Goal: Task Accomplishment & Management: Manage account settings

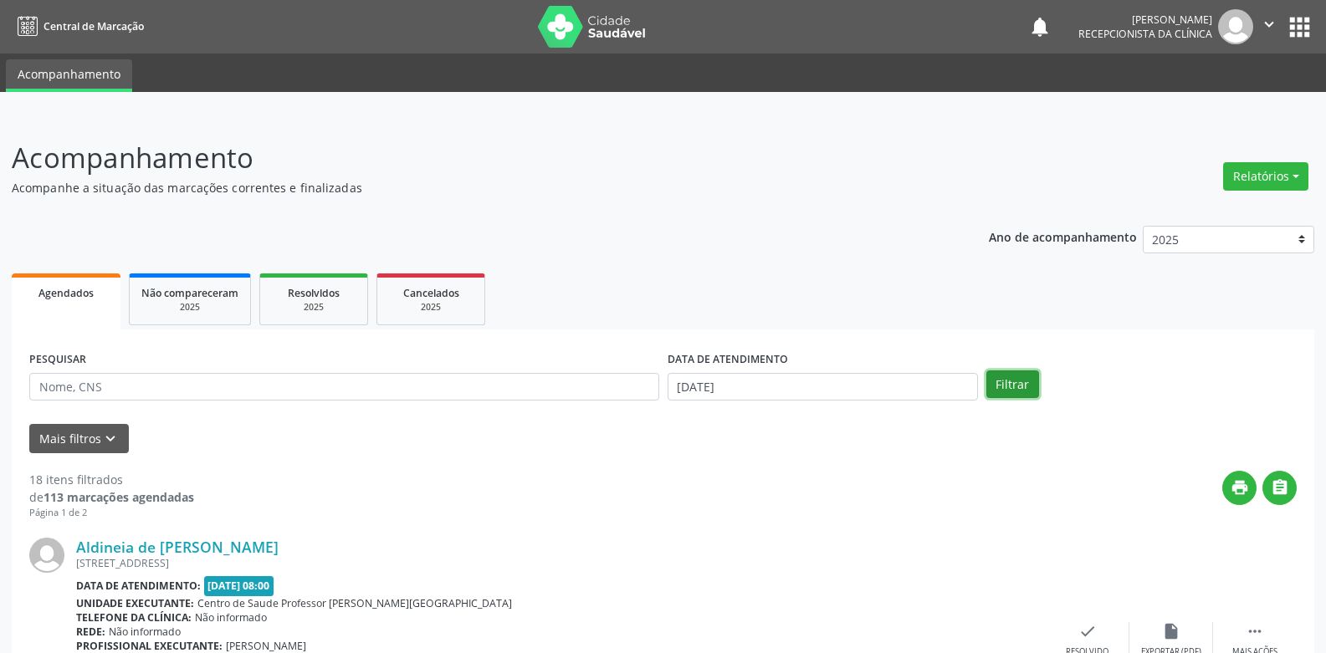
click at [1001, 382] on button "Filtrar" at bounding box center [1012, 385] width 53 height 28
click at [675, 387] on input "[DATE]" at bounding box center [823, 387] width 310 height 28
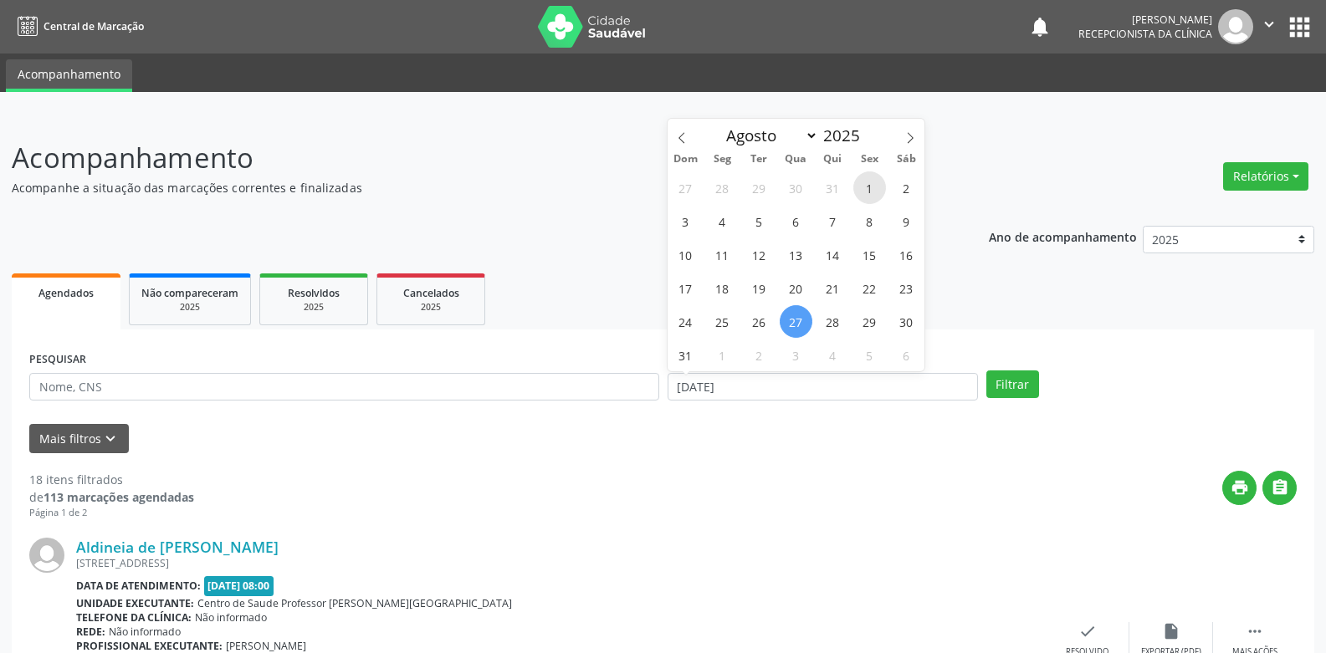
click at [863, 189] on span "1" at bounding box center [869, 188] width 33 height 33
type input "[DATE]"
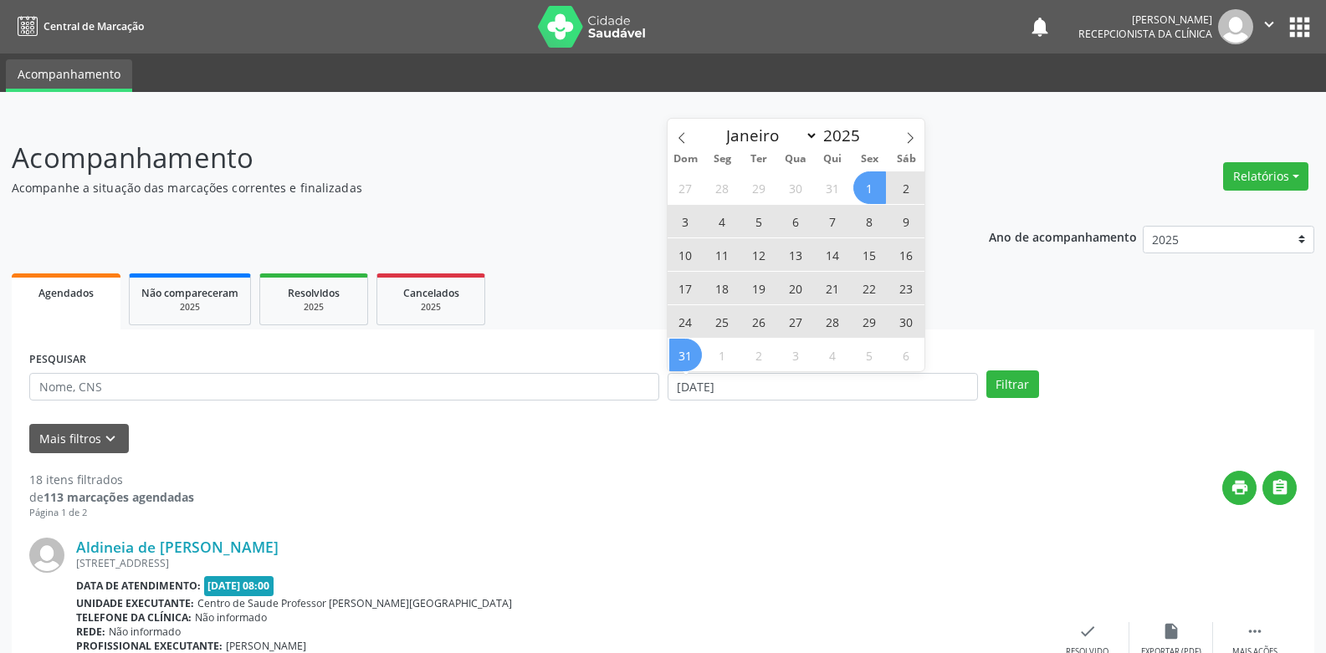
click at [685, 356] on span "31" at bounding box center [685, 355] width 33 height 33
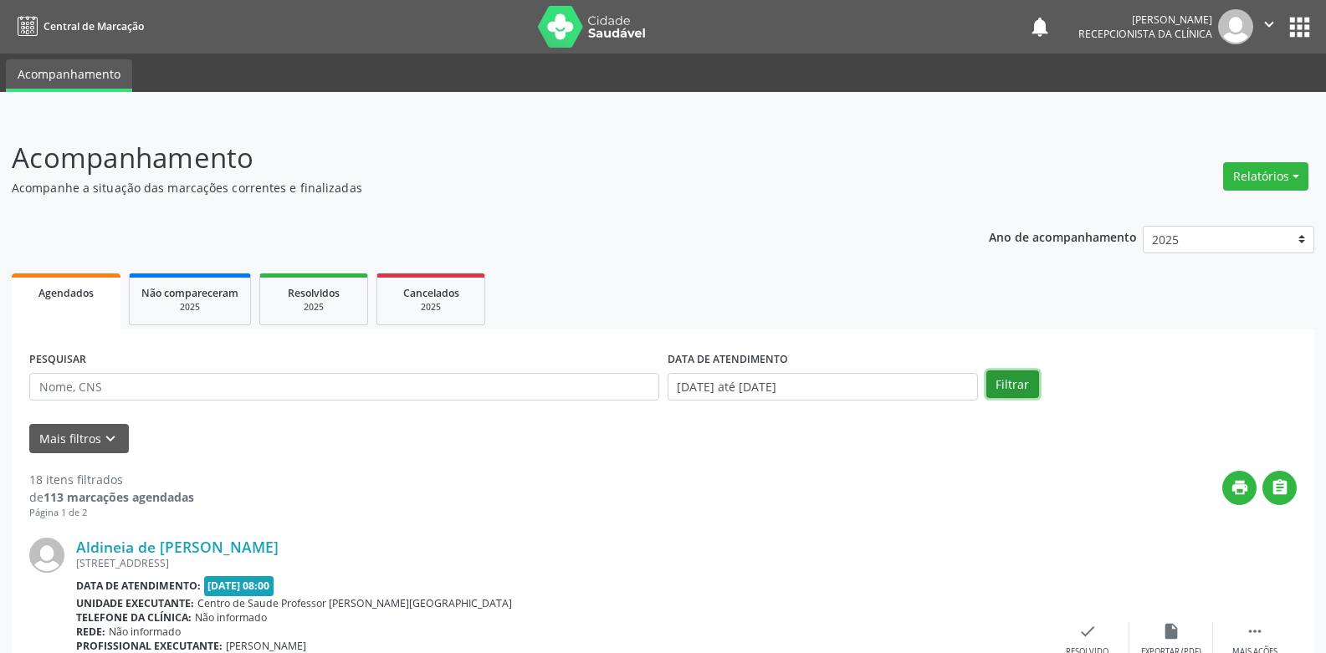
click at [1026, 382] on button "Filtrar" at bounding box center [1012, 385] width 53 height 28
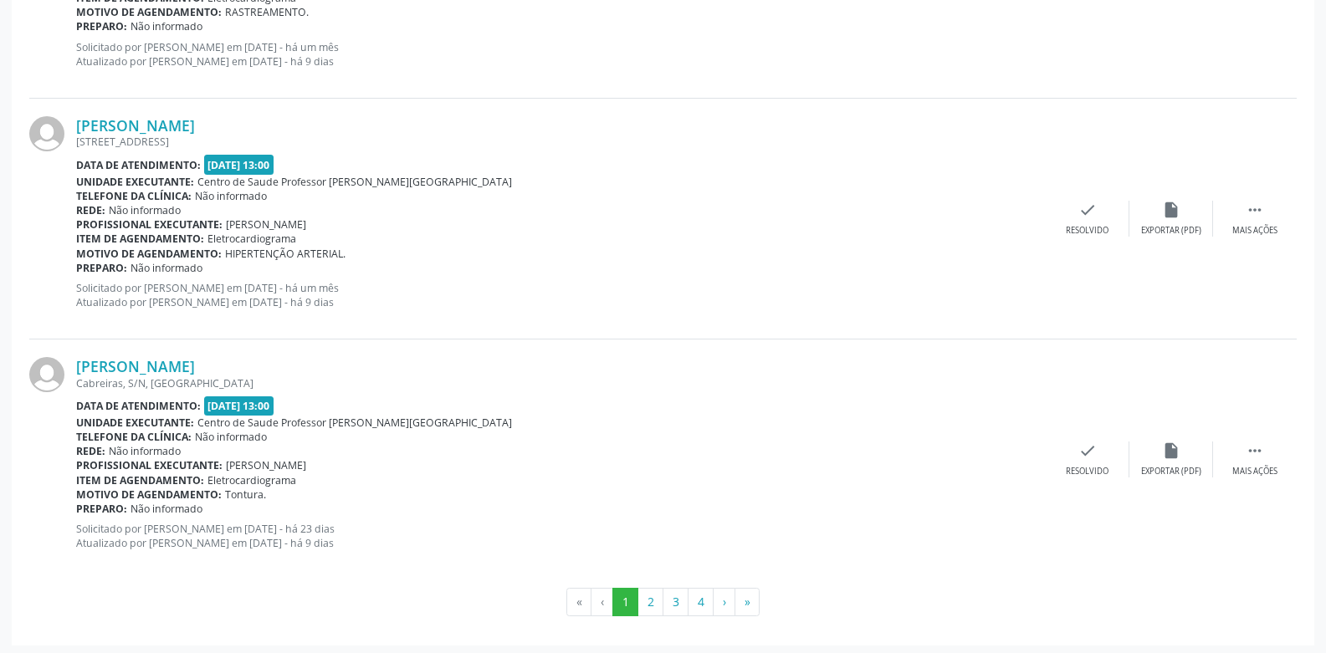
scroll to position [3561, 0]
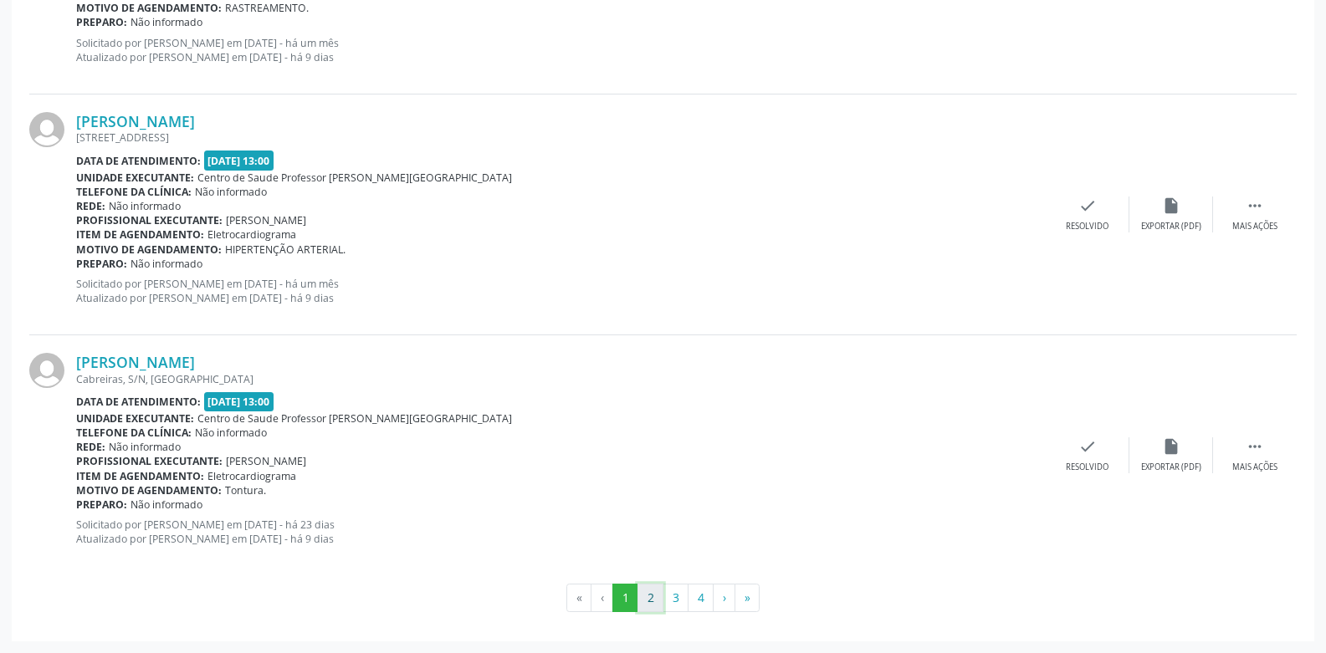
click at [647, 598] on button "2" at bounding box center [651, 598] width 26 height 28
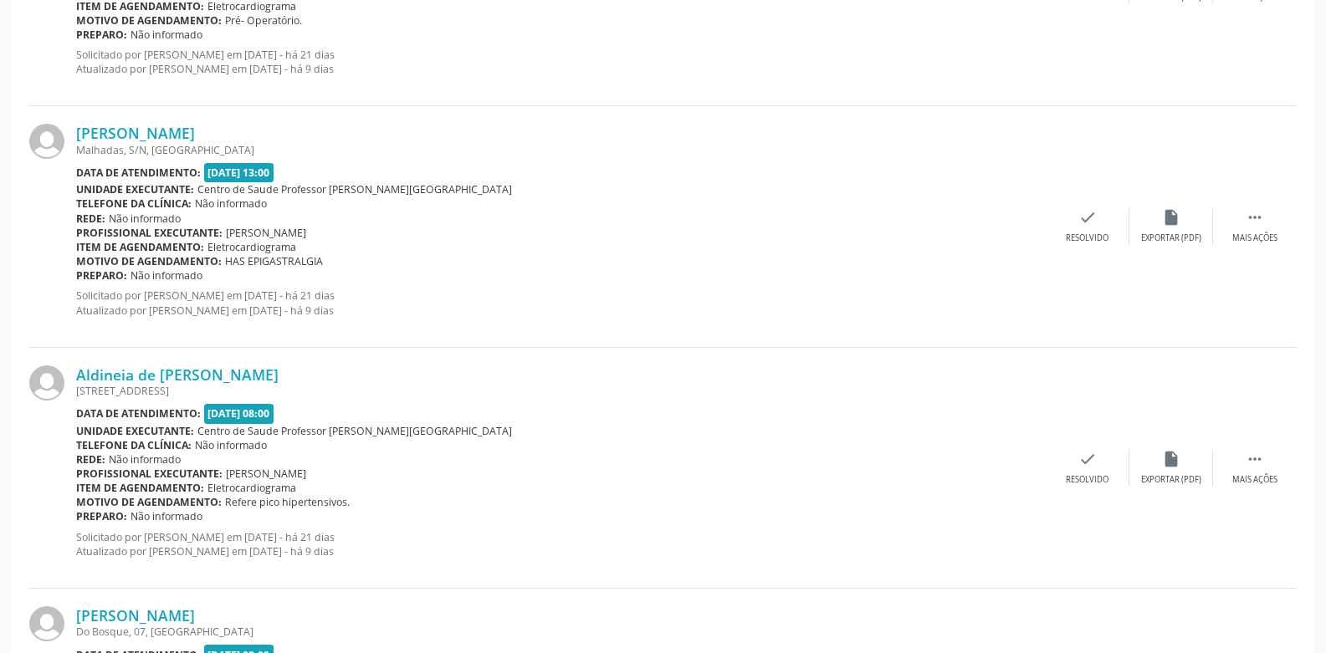
scroll to position [3096, 0]
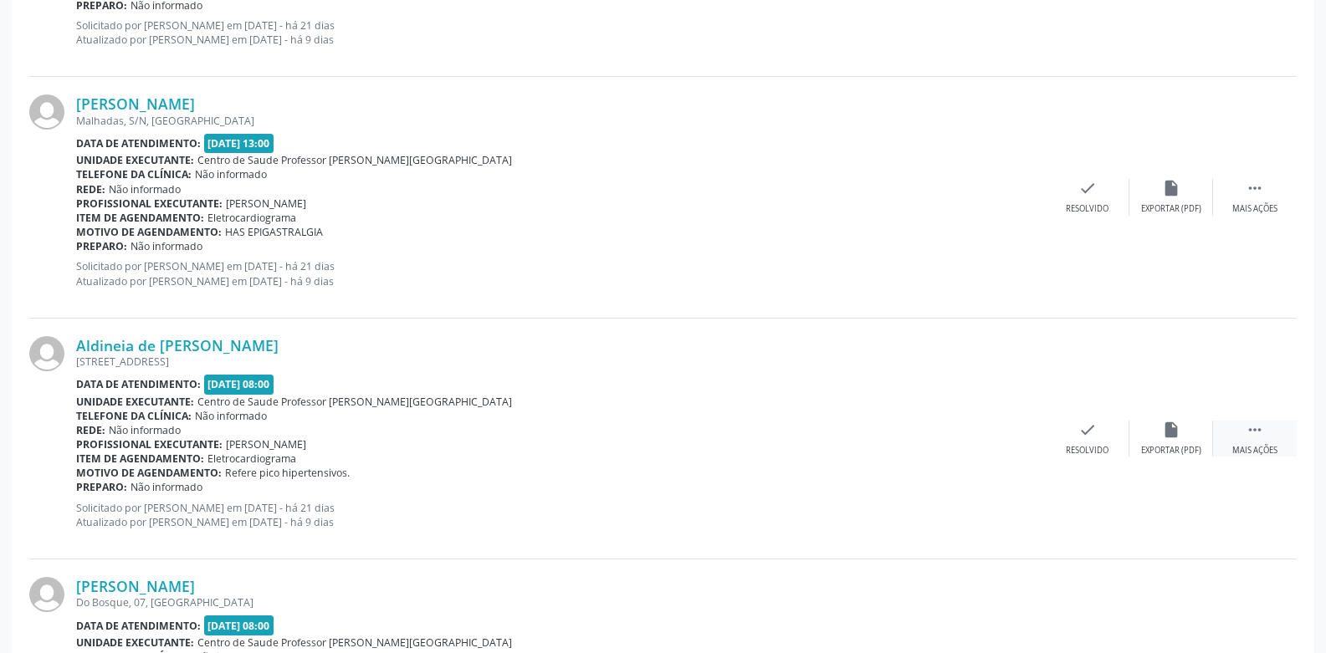
click at [1261, 436] on icon "" at bounding box center [1255, 430] width 18 height 18
click at [1158, 429] on div "alarm_off Não compareceu" at bounding box center [1172, 439] width 84 height 36
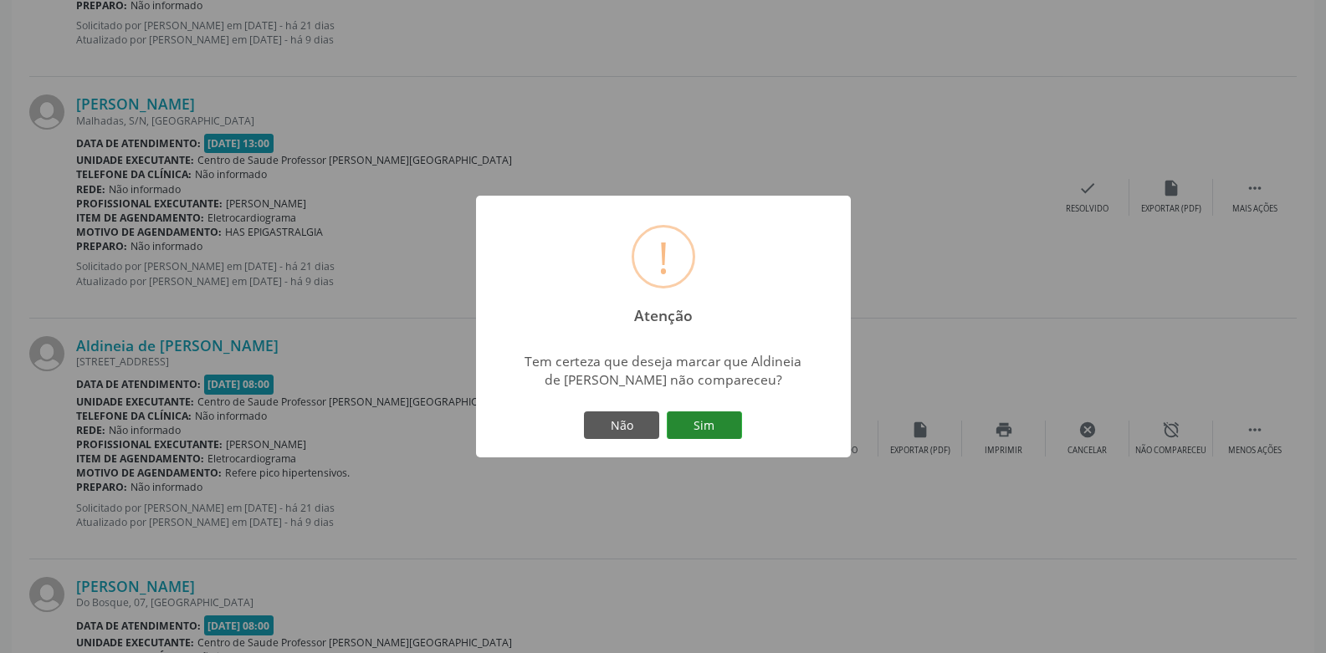
click at [716, 427] on button "Sim" at bounding box center [704, 426] width 75 height 28
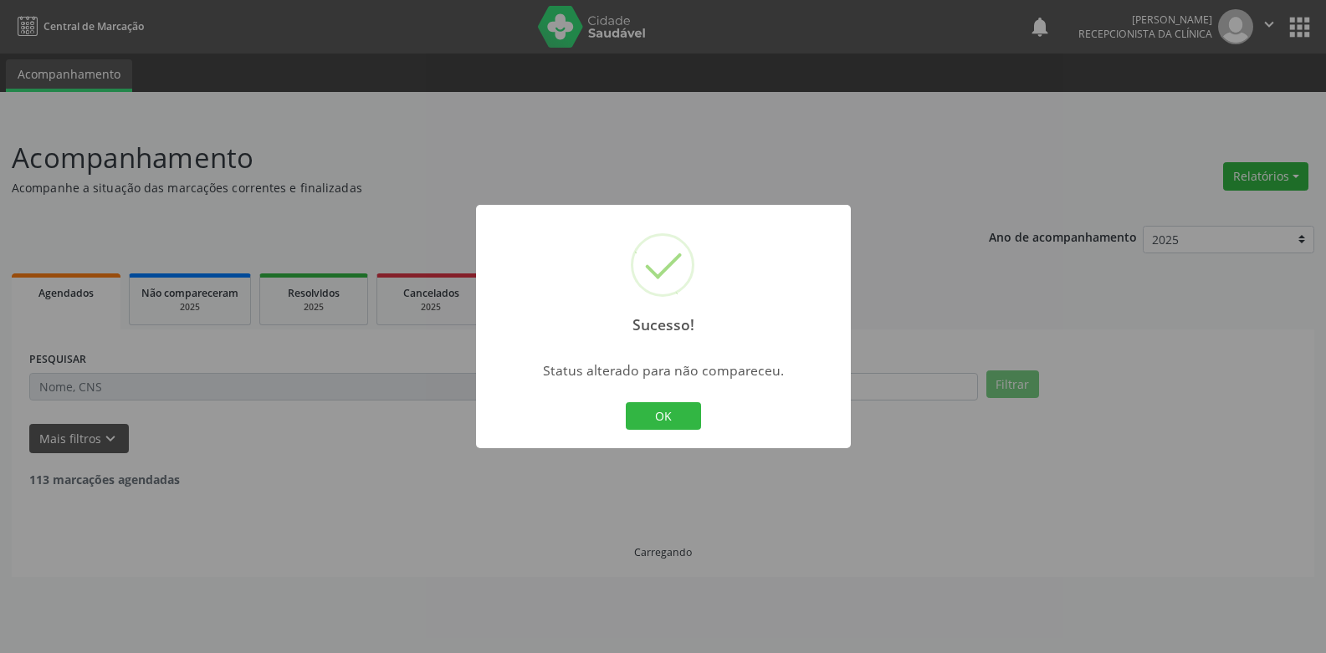
scroll to position [0, 0]
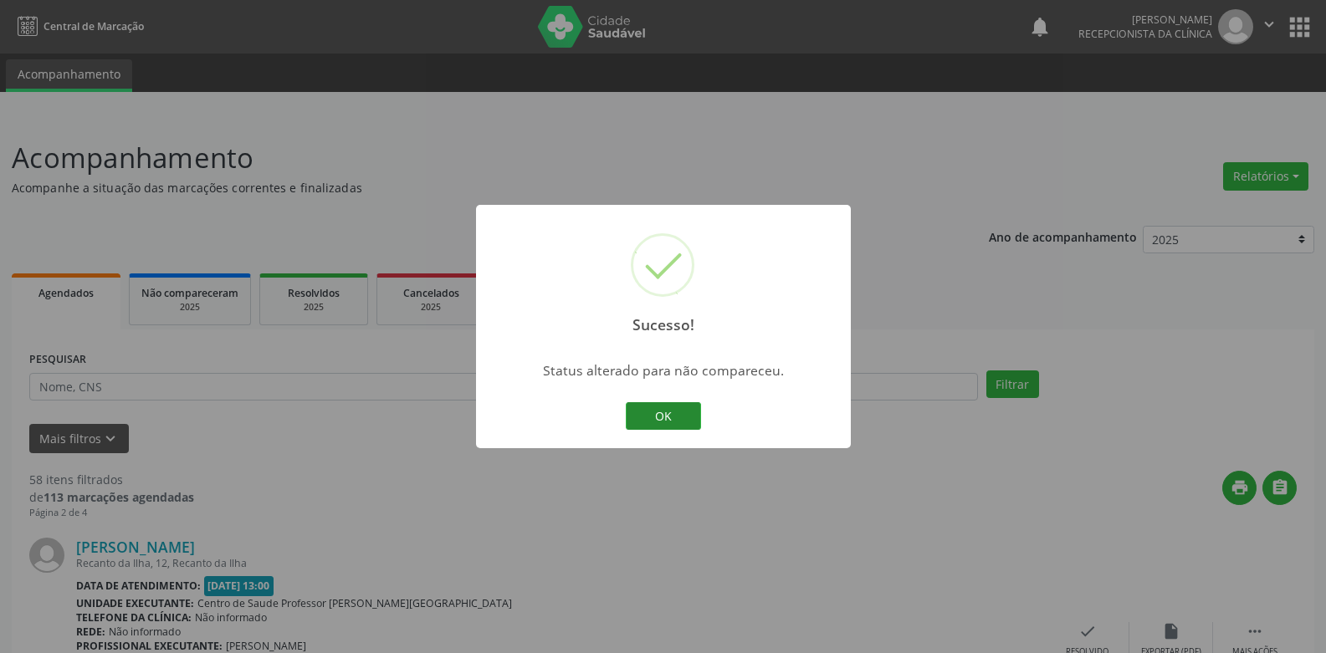
click at [677, 422] on button "OK" at bounding box center [663, 416] width 75 height 28
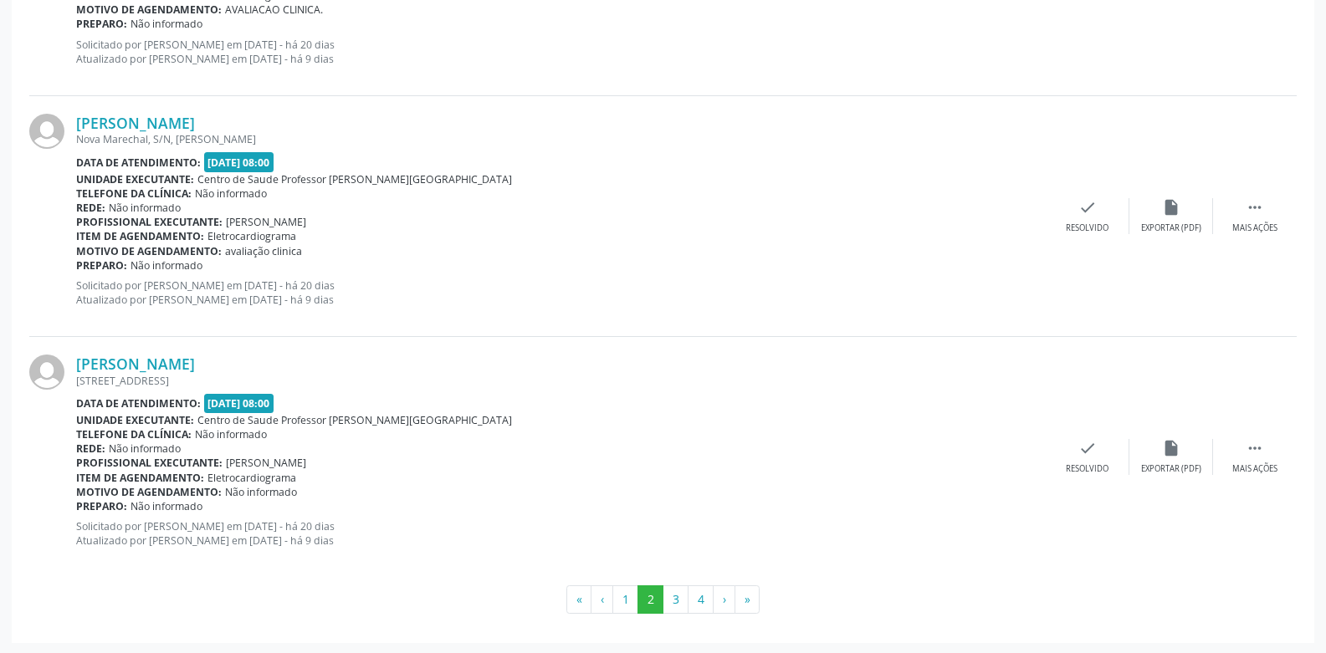
scroll to position [3561, 0]
click at [669, 593] on button "3" at bounding box center [676, 598] width 26 height 28
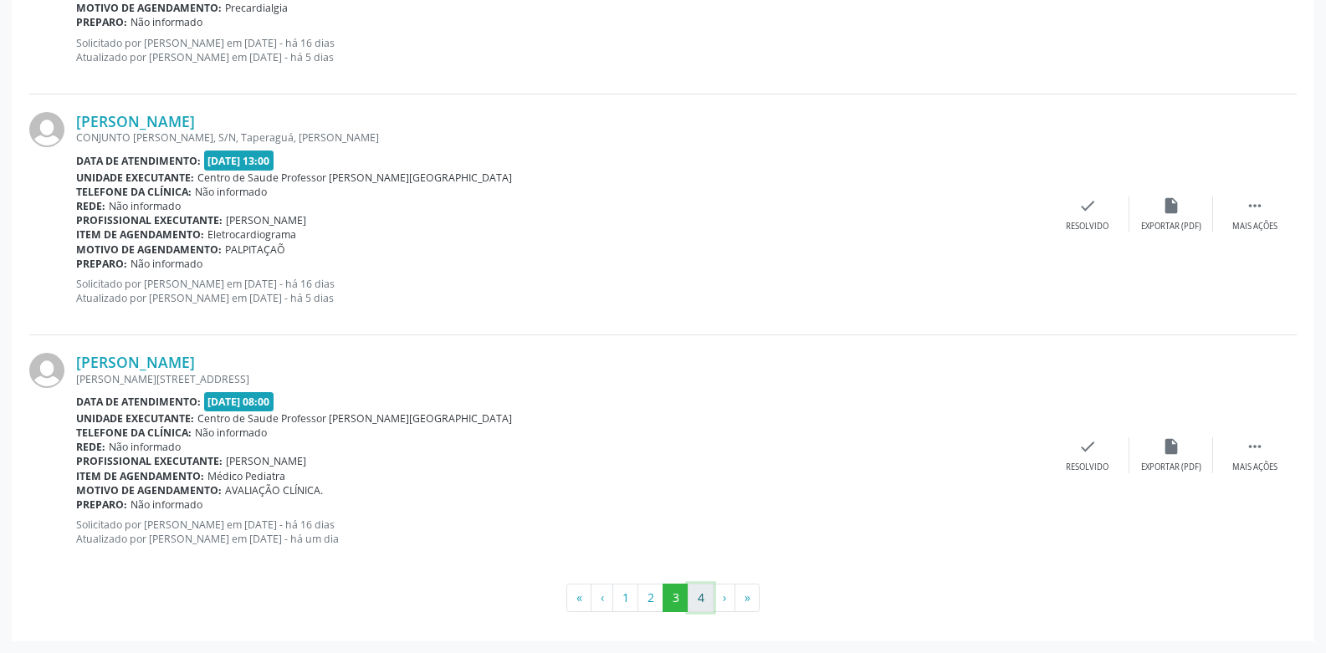
click at [703, 605] on button "4" at bounding box center [701, 598] width 26 height 28
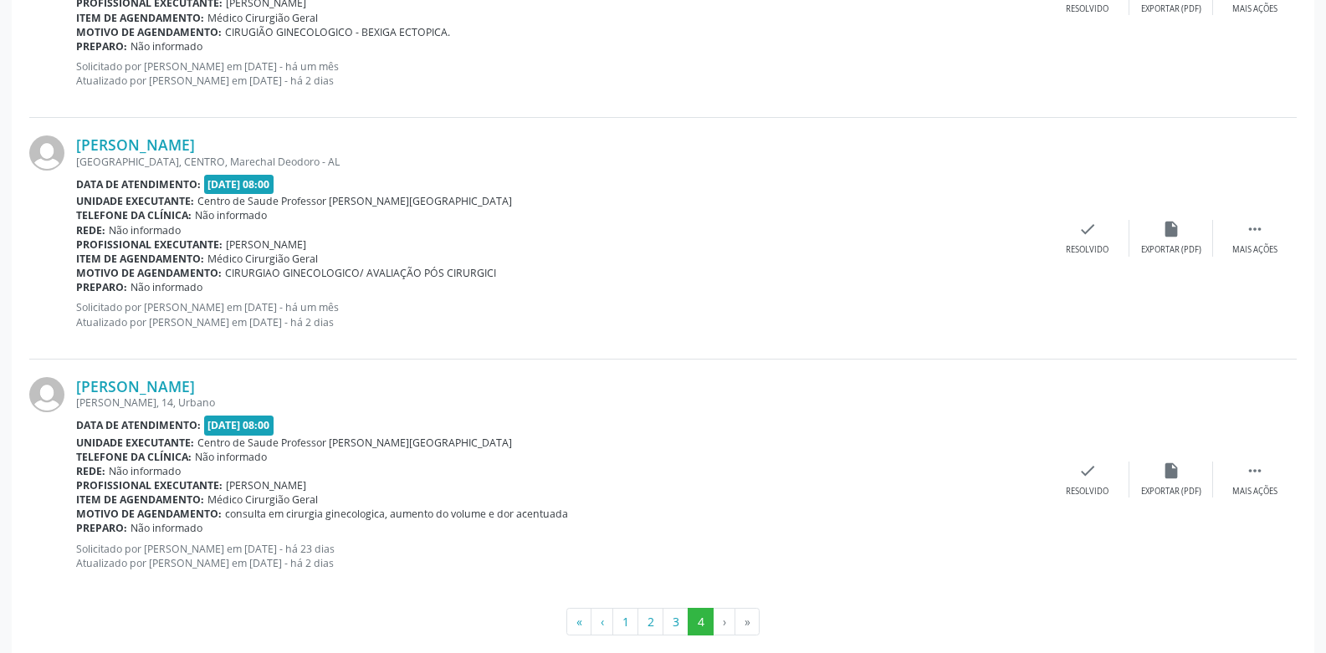
scroll to position [3078, 0]
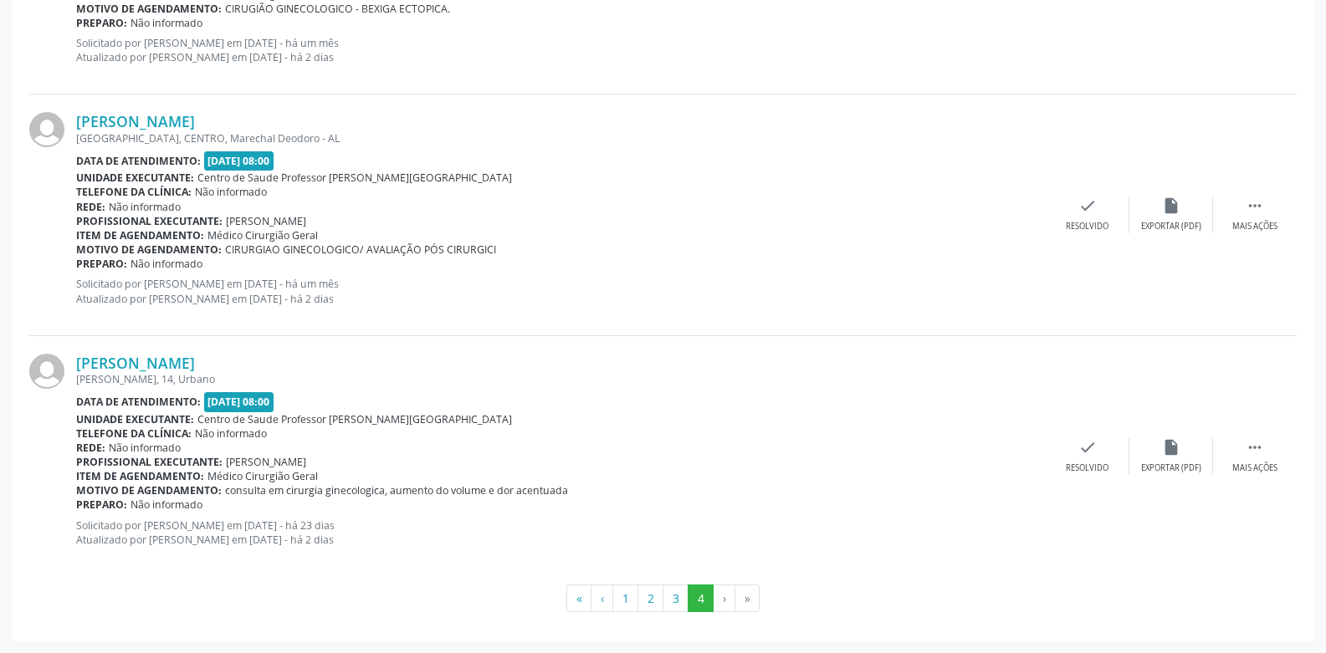
click at [719, 602] on li "›" at bounding box center [725, 599] width 22 height 28
click at [679, 602] on button "3" at bounding box center [676, 599] width 26 height 28
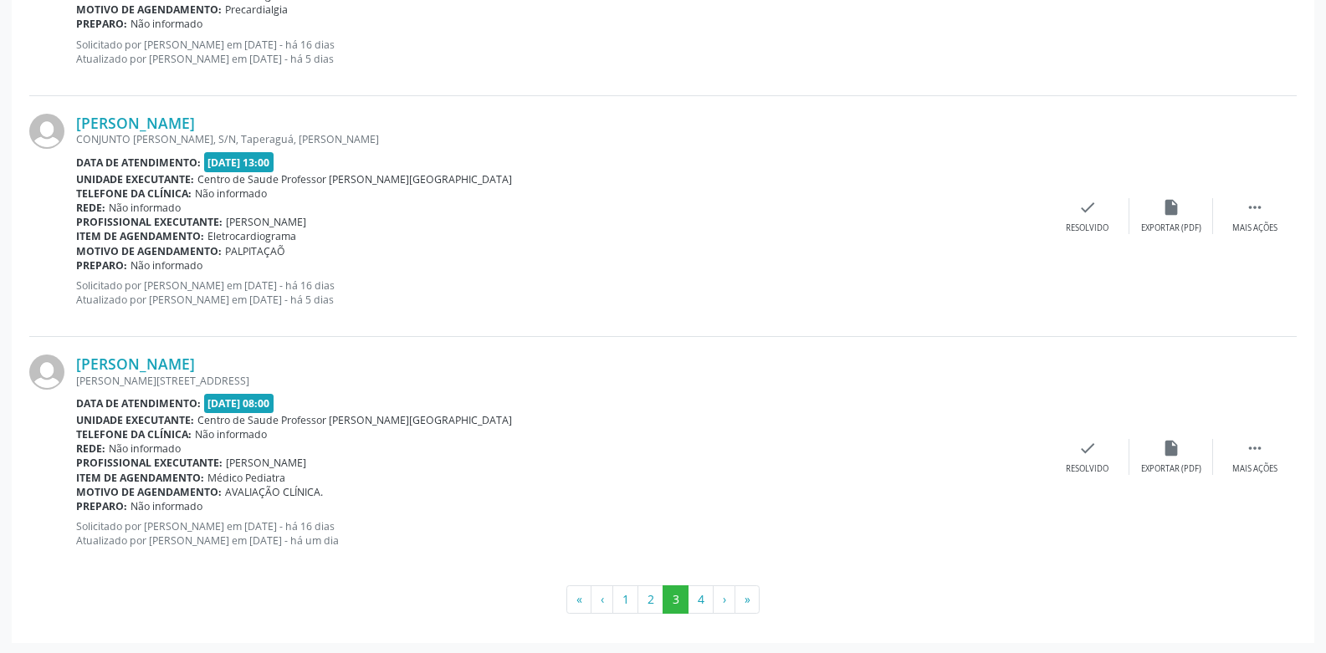
scroll to position [3561, 0]
click at [705, 601] on button "4" at bounding box center [701, 598] width 26 height 28
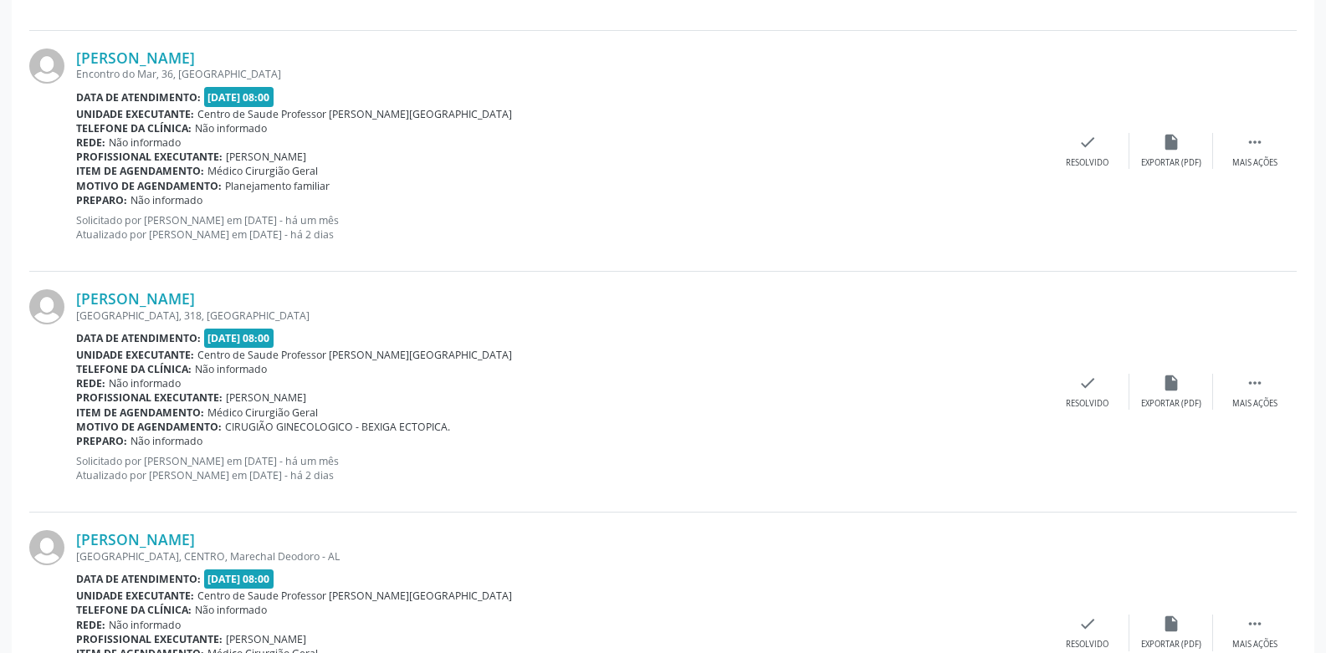
scroll to position [3078, 0]
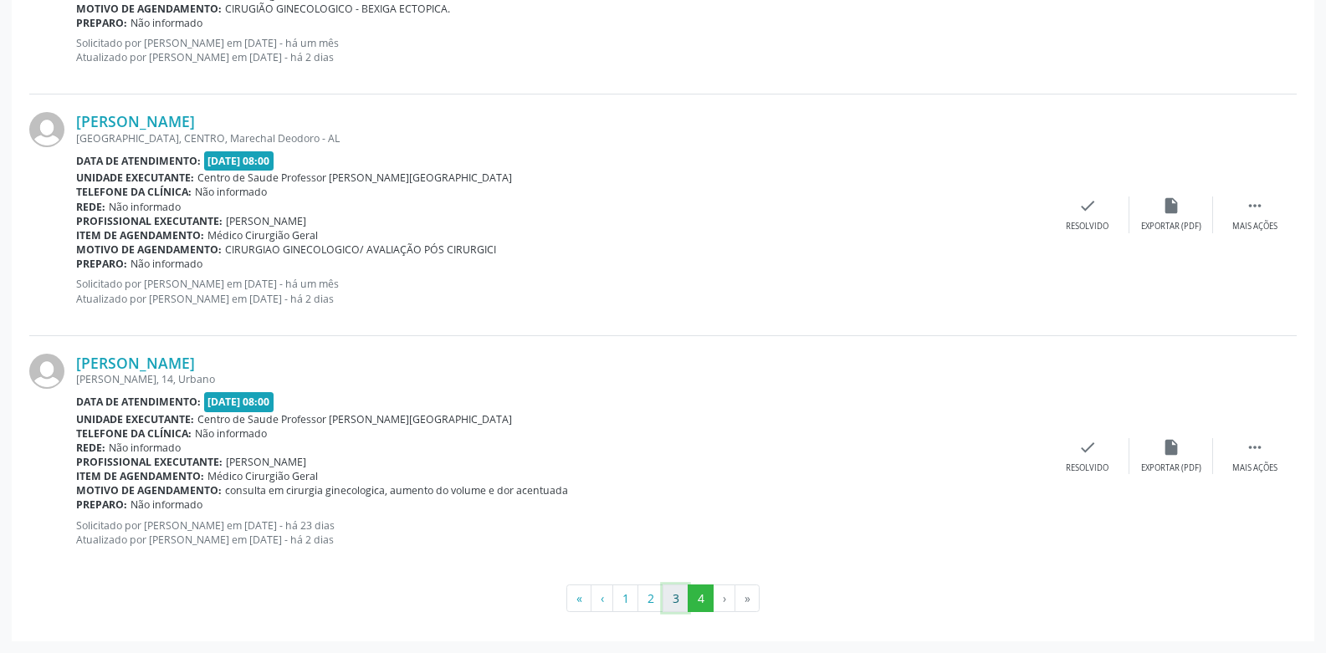
click at [668, 604] on button "3" at bounding box center [676, 599] width 26 height 28
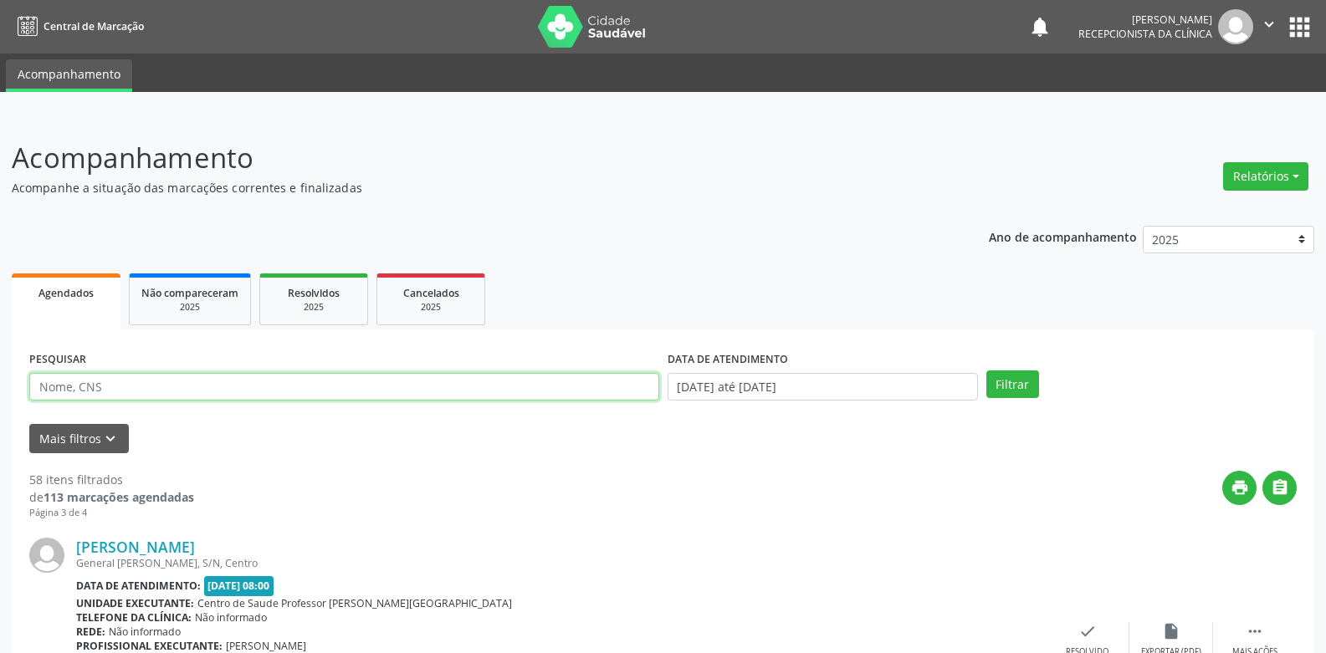
click at [164, 388] on input "text" at bounding box center [344, 387] width 630 height 28
type input "[PERSON_NAME]"
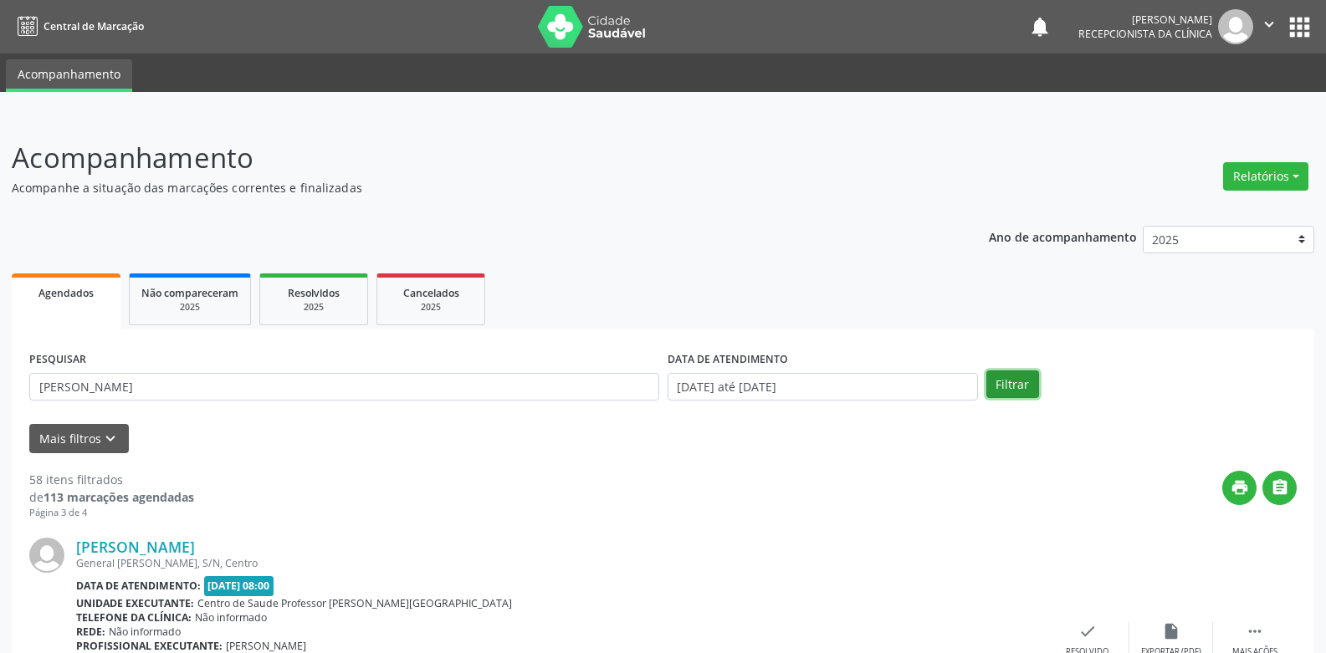
click at [1006, 386] on button "Filtrar" at bounding box center [1012, 385] width 53 height 28
